Goal: Task Accomplishment & Management: Manage account settings

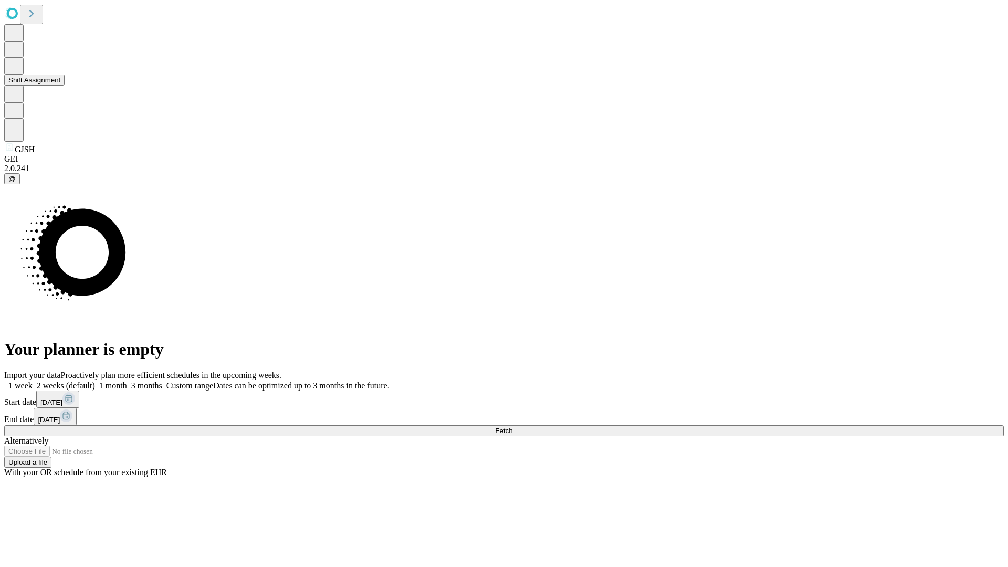
click at [65, 86] on button "Shift Assignment" at bounding box center [34, 80] width 60 height 11
